Goal: Check status

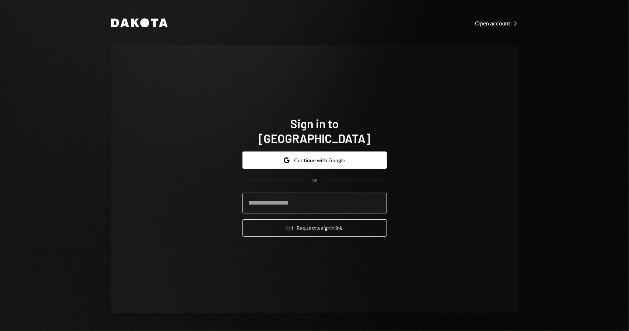
click at [289, 201] on input "email" at bounding box center [315, 203] width 145 height 21
type input "**********"
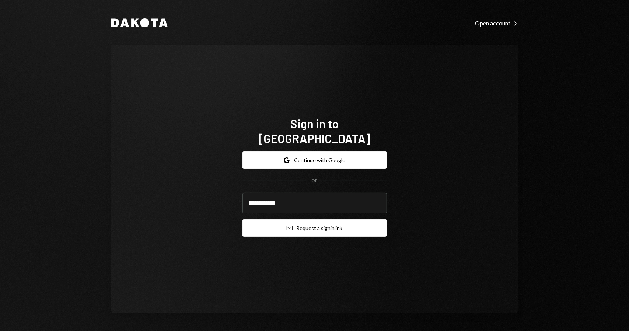
click at [310, 222] on button "Email Request a sign in link" at bounding box center [315, 227] width 145 height 17
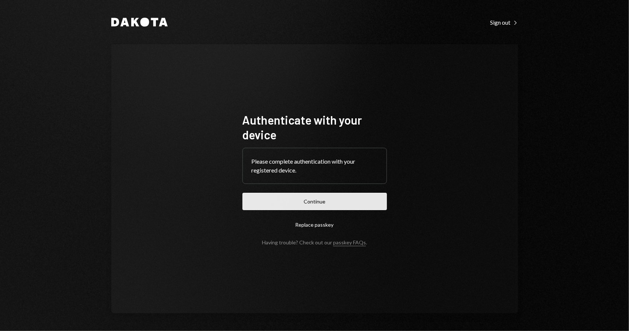
click at [317, 201] on button "Continue" at bounding box center [315, 201] width 145 height 17
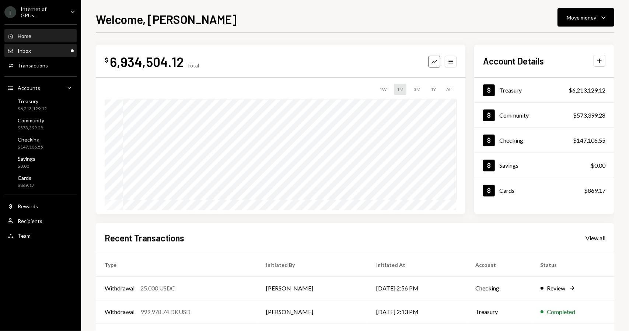
click at [38, 51] on div "Inbox Inbox" at bounding box center [40, 51] width 66 height 7
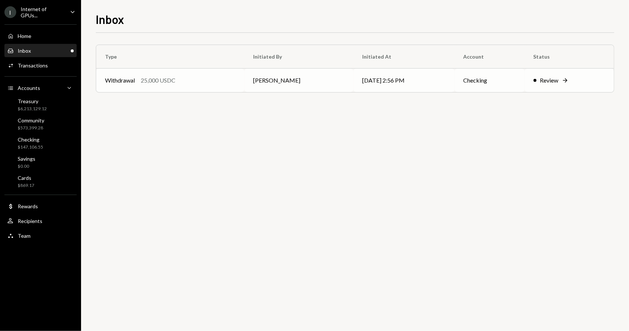
click at [554, 80] on div "Review" at bounding box center [550, 80] width 18 height 9
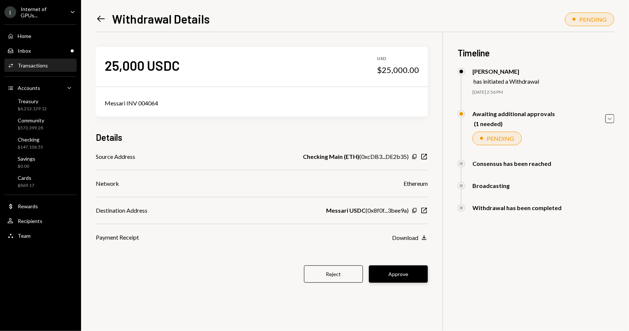
click at [414, 272] on button "Approve" at bounding box center [398, 274] width 59 height 17
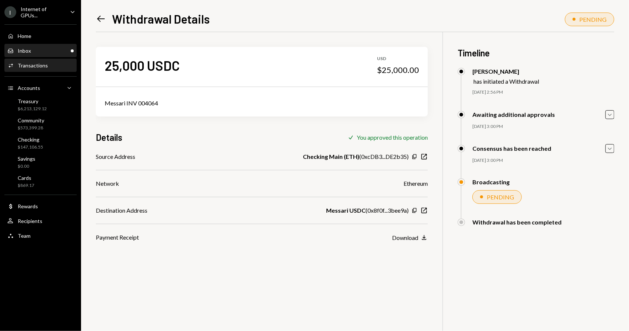
click at [47, 53] on div "Inbox Inbox" at bounding box center [40, 51] width 66 height 7
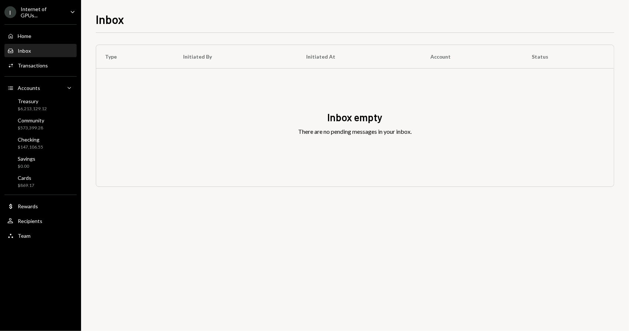
click at [46, 53] on div "Inbox Inbox" at bounding box center [40, 51] width 66 height 7
click at [41, 67] on div "Transactions" at bounding box center [33, 65] width 30 height 6
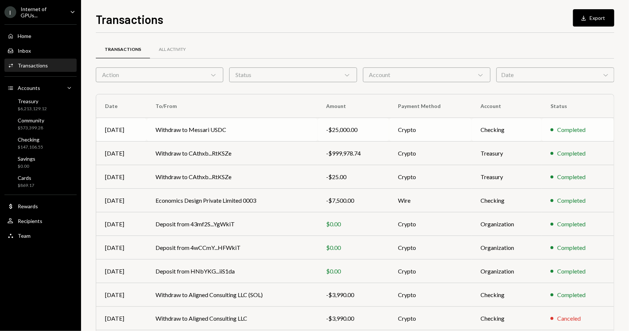
click at [503, 132] on td "Checking" at bounding box center [507, 130] width 70 height 24
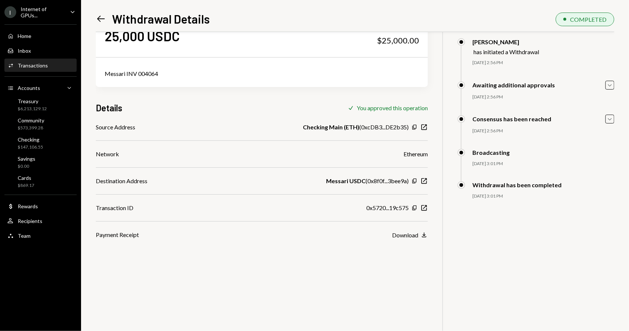
scroll to position [32, 0]
